Goal: Task Accomplishment & Management: Manage account settings

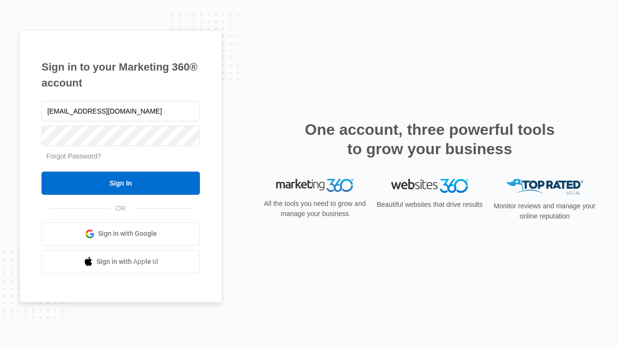
type input "[EMAIL_ADDRESS][DOMAIN_NAME]"
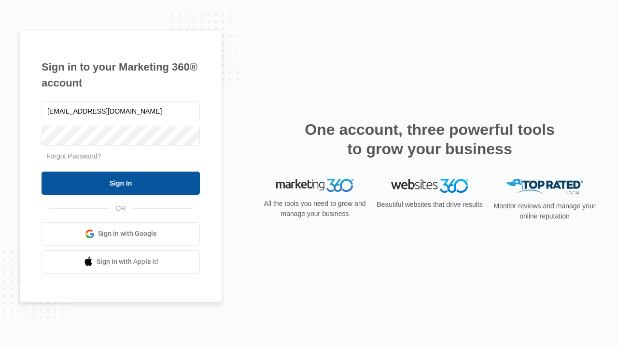
click at [121, 182] on input "Sign In" at bounding box center [121, 182] width 158 height 23
